Goal: Information Seeking & Learning: Learn about a topic

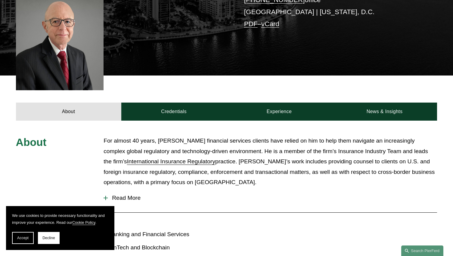
scroll to position [181, 0]
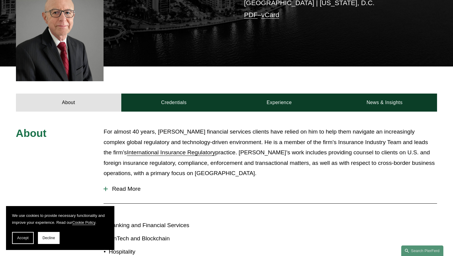
click at [121, 186] on span "Read More" at bounding box center [273, 189] width 330 height 7
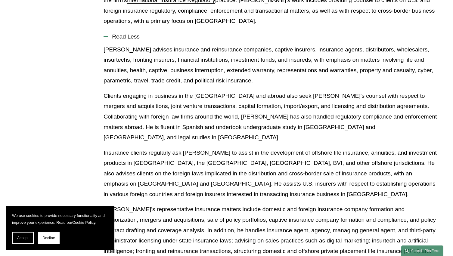
scroll to position [331, 0]
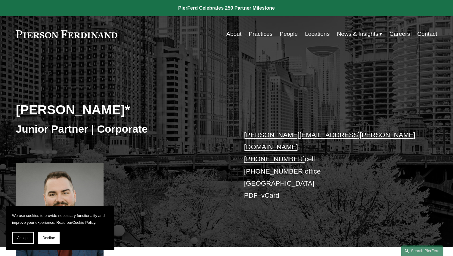
drag, startPoint x: 161, startPoint y: 56, endPoint x: 166, endPoint y: 53, distance: 5.3
click at [162, 55] on div "[PERSON_NAME]* Junior Partner | Corporate [PERSON_NAME][EMAIL_ADDRESS][PERSON_N…" at bounding box center [226, 149] width 453 height 195
